Goal: Navigation & Orientation: Find specific page/section

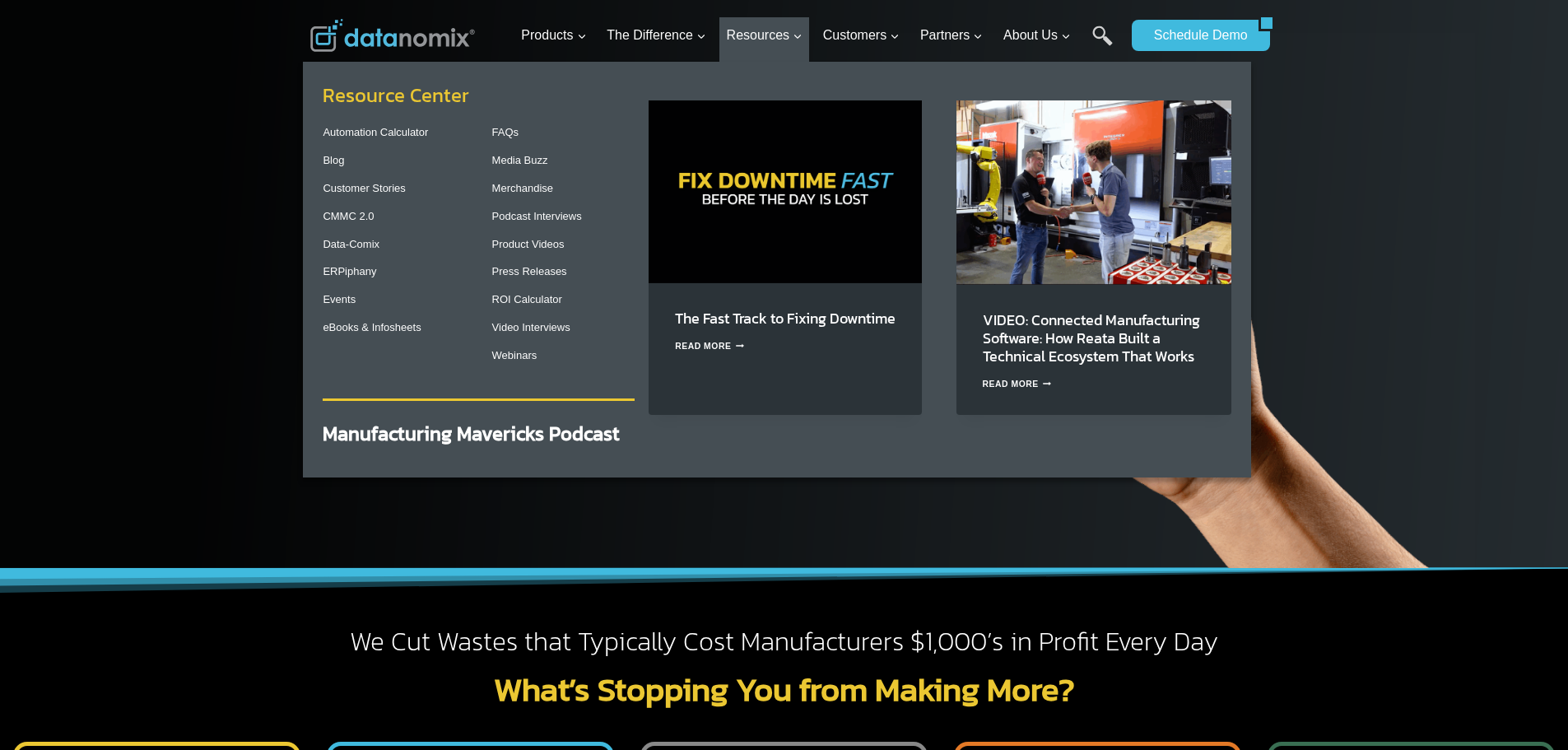
click at [408, 100] on link "Resource Center" at bounding box center [396, 96] width 147 height 29
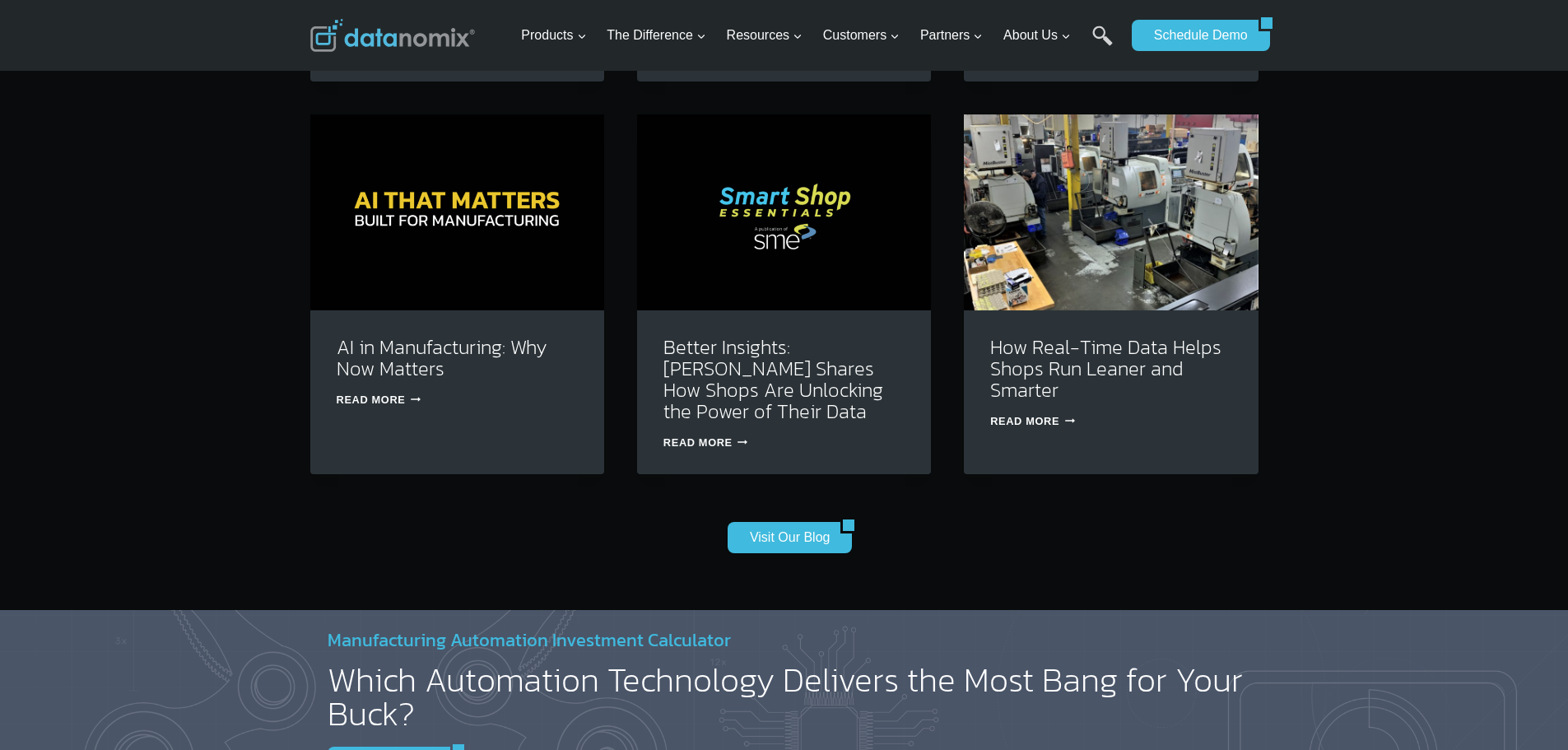
scroll to position [1729, 0]
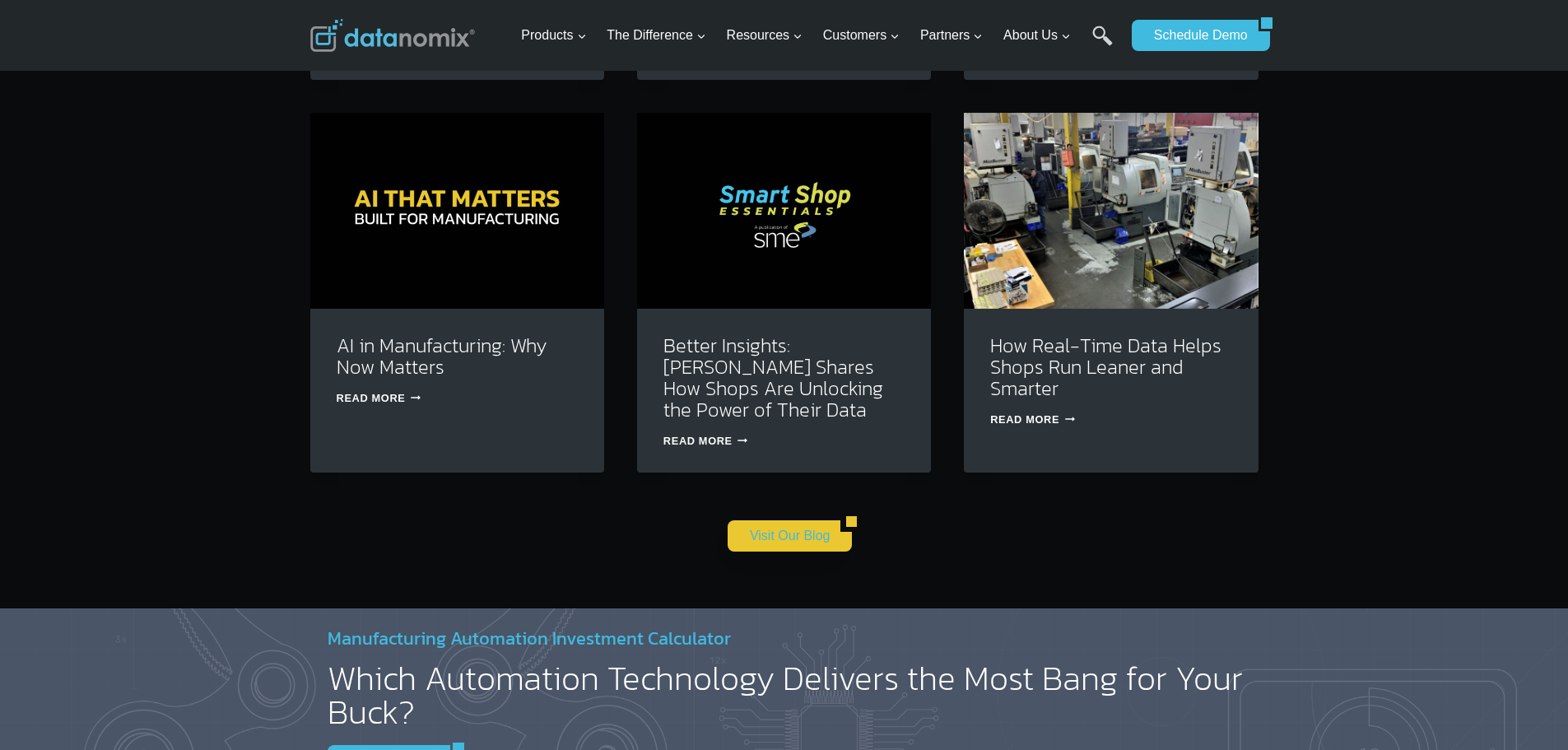
click at [752, 542] on link "Visit Our Blog" at bounding box center [785, 535] width 114 height 32
